Goal: Task Accomplishment & Management: Use online tool/utility

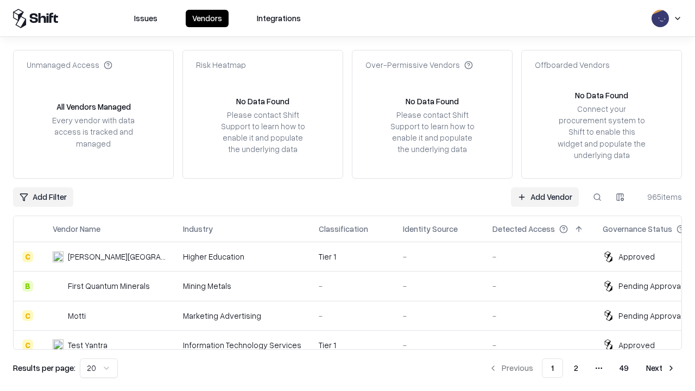
click at [545, 197] on link "Add Vendor" at bounding box center [545, 197] width 68 height 20
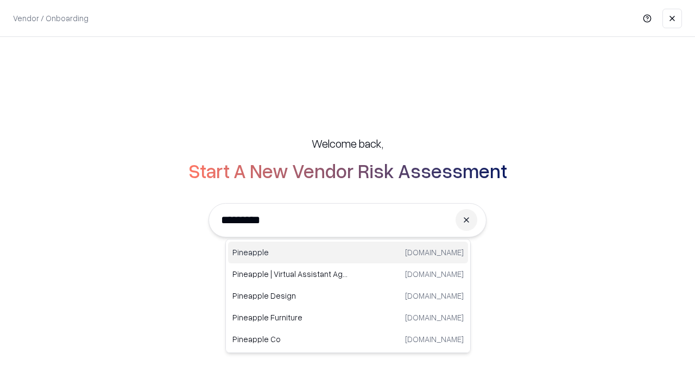
click at [348, 252] on div "Pineapple [DOMAIN_NAME]" at bounding box center [348, 253] width 240 height 22
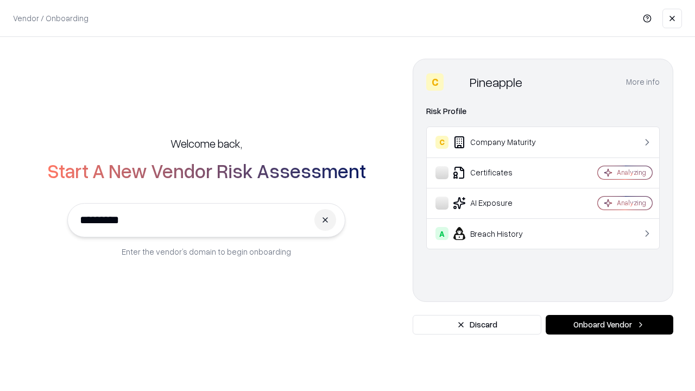
type input "*********"
click at [609, 325] on button "Onboard Vendor" at bounding box center [610, 325] width 128 height 20
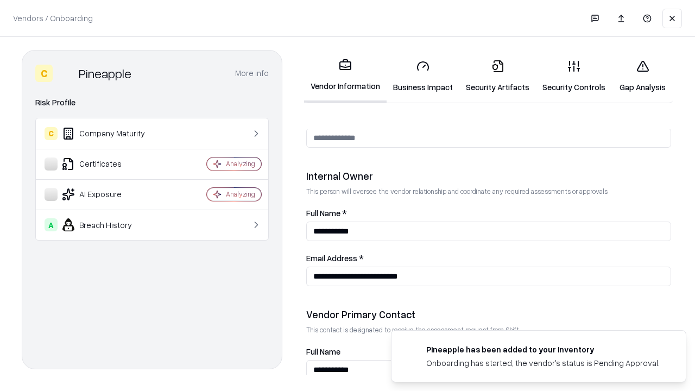
scroll to position [562, 0]
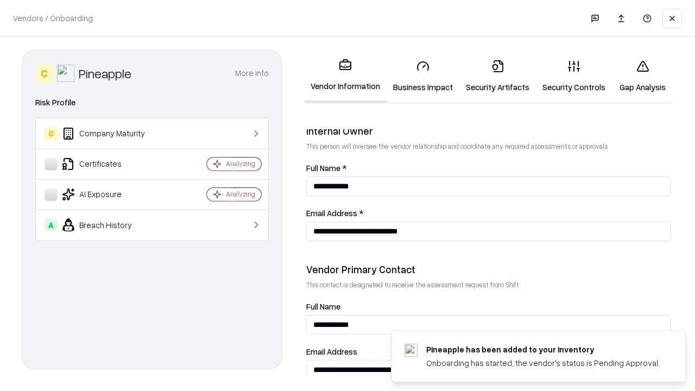
click at [497, 76] on link "Security Artifacts" at bounding box center [497, 76] width 77 height 50
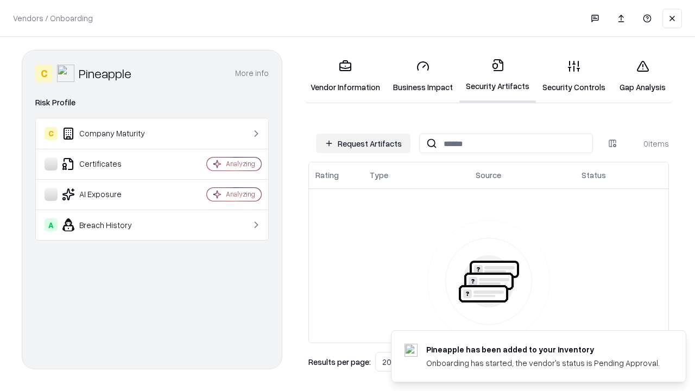
click at [363, 143] on button "Request Artifacts" at bounding box center [363, 144] width 94 height 20
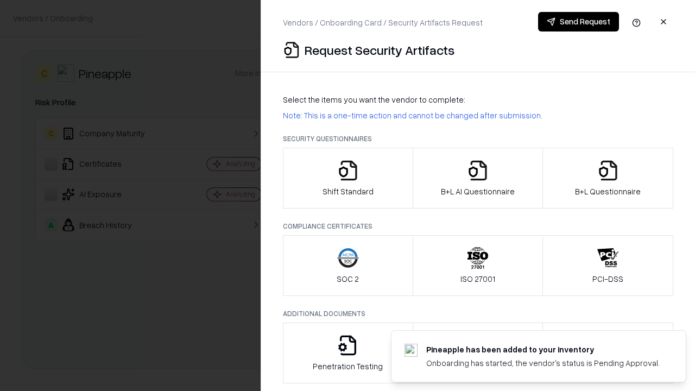
click at [608, 178] on icon "button" at bounding box center [608, 171] width 22 height 22
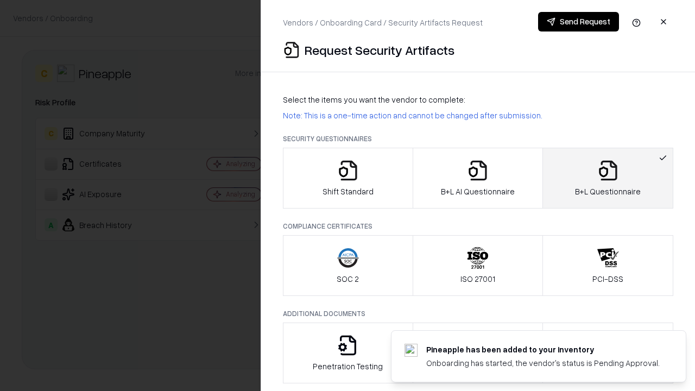
click at [477, 178] on icon "button" at bounding box center [478, 171] width 22 height 22
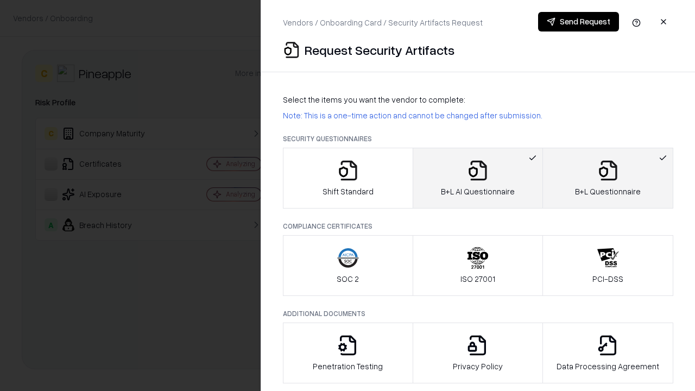
click at [578, 22] on button "Send Request" at bounding box center [578, 22] width 81 height 20
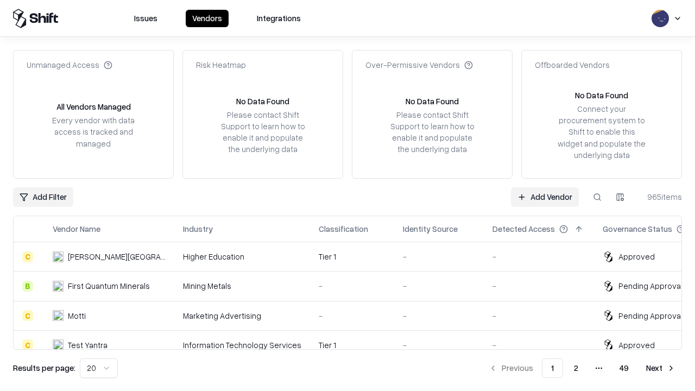
click at [545, 197] on link "Add Vendor" at bounding box center [545, 197] width 68 height 20
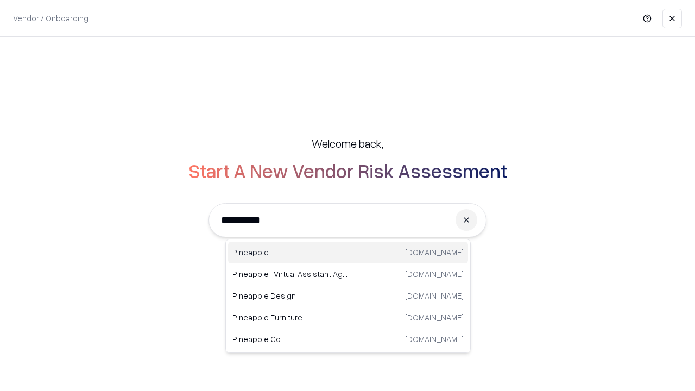
click at [348, 252] on div "Pineapple [DOMAIN_NAME]" at bounding box center [348, 253] width 240 height 22
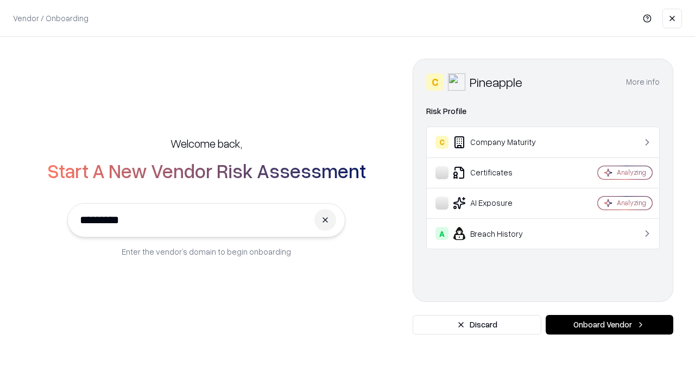
type input "*********"
click at [609, 325] on button "Onboard Vendor" at bounding box center [610, 325] width 128 height 20
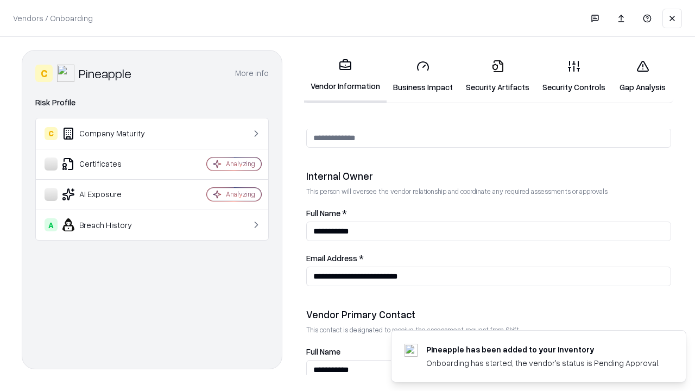
scroll to position [562, 0]
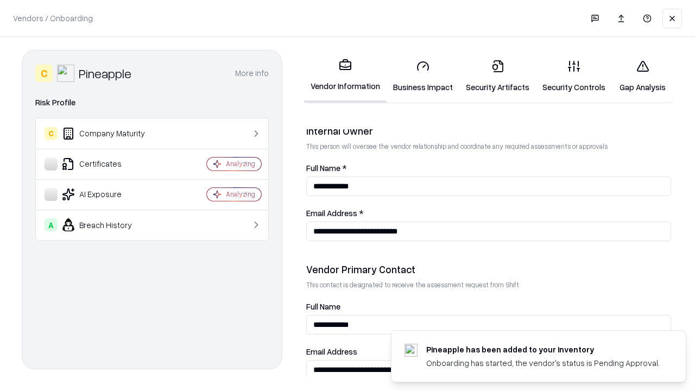
click at [642, 76] on link "Gap Analysis" at bounding box center [642, 76] width 61 height 50
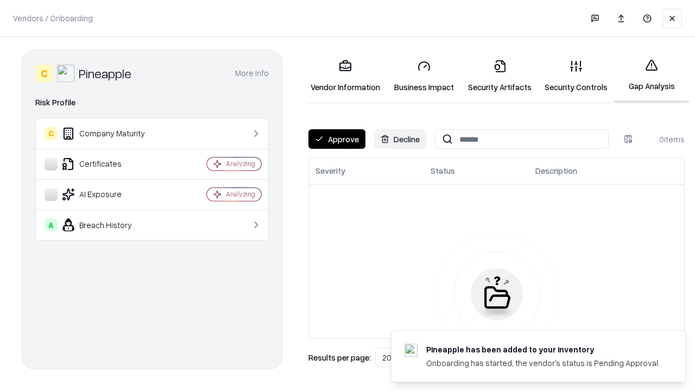
click at [337, 139] on button "Approve" at bounding box center [336, 139] width 57 height 20
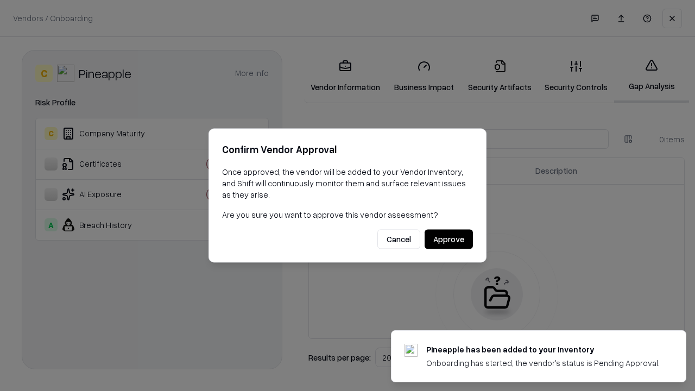
click at [448, 239] on button "Approve" at bounding box center [449, 240] width 48 height 20
